Goal: Find contact information: Find contact information

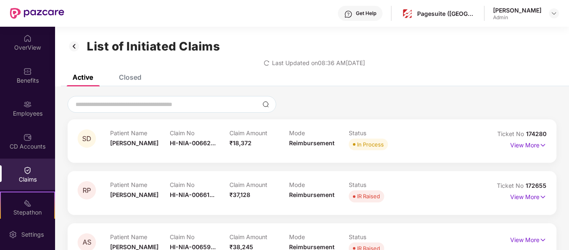
scroll to position [298, 0]
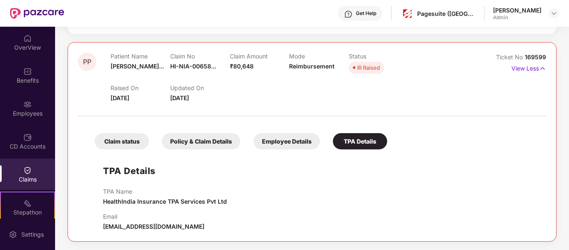
click at [35, 173] on div "Claims" at bounding box center [27, 173] width 55 height 31
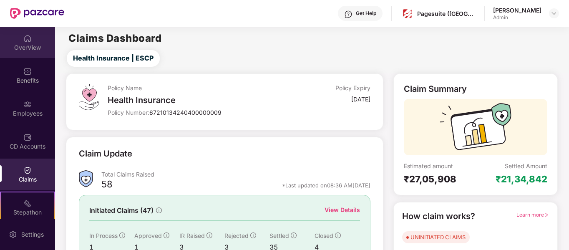
click at [21, 41] on div "OverView" at bounding box center [27, 42] width 55 height 31
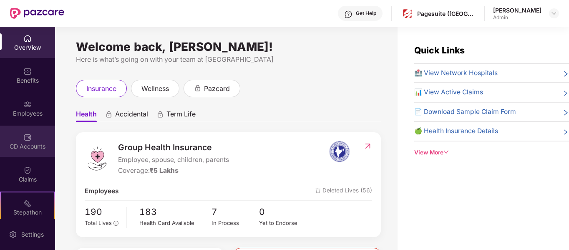
click at [18, 142] on div "CD Accounts" at bounding box center [27, 146] width 55 height 8
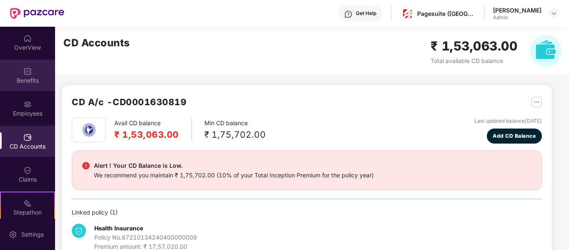
click at [27, 86] on div "Benefits" at bounding box center [27, 75] width 55 height 31
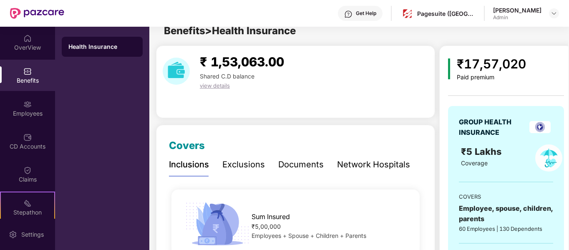
scroll to position [11, 0]
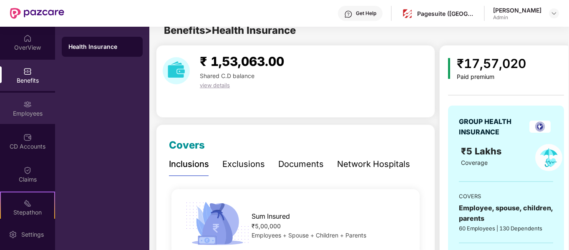
click at [42, 116] on div "Employees" at bounding box center [27, 113] width 55 height 8
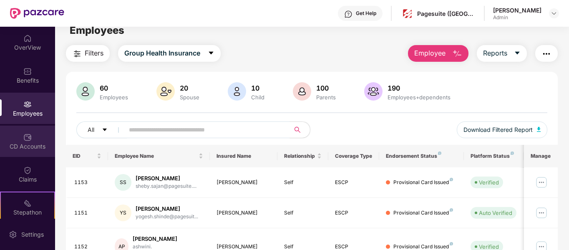
click at [45, 136] on div "CD Accounts" at bounding box center [27, 141] width 55 height 31
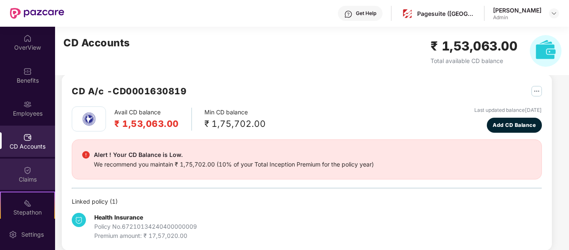
click at [8, 182] on div "Claims" at bounding box center [27, 179] width 55 height 8
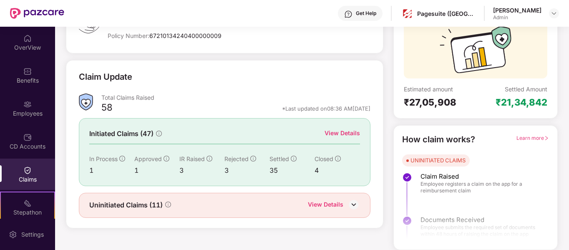
scroll to position [76, 0]
click at [350, 131] on div "View Details" at bounding box center [341, 133] width 35 height 9
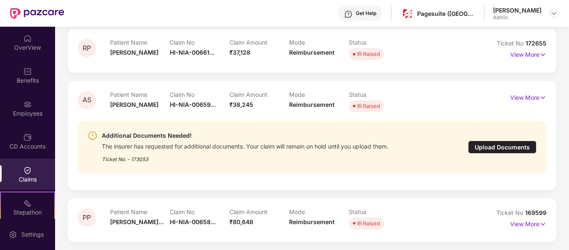
scroll to position [143, 0]
click at [523, 223] on p "View More" at bounding box center [528, 222] width 36 height 11
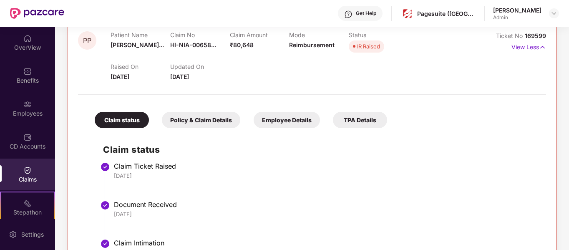
scroll to position [291, 0]
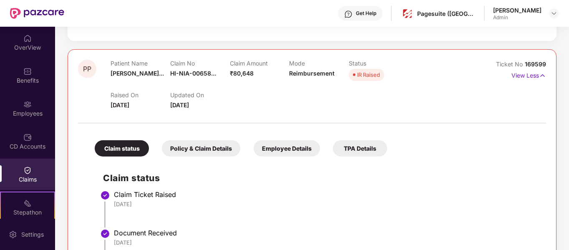
click at [354, 148] on div "TPA Details" at bounding box center [360, 148] width 54 height 16
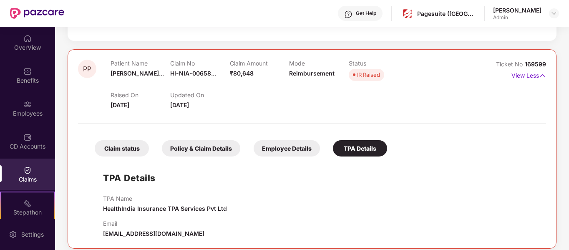
scroll to position [298, 0]
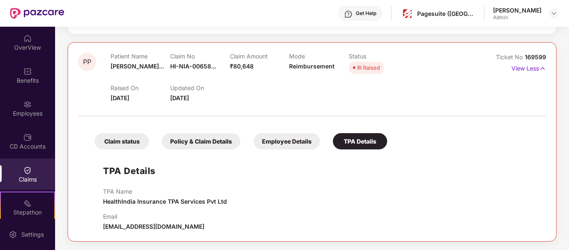
drag, startPoint x: 103, startPoint y: 224, endPoint x: 222, endPoint y: 230, distance: 118.6
click at [222, 230] on div "Email [EMAIL_ADDRESS][DOMAIN_NAME]" at bounding box center [320, 222] width 435 height 18
copy span "[EMAIL_ADDRESS][DOMAIN_NAME]"
